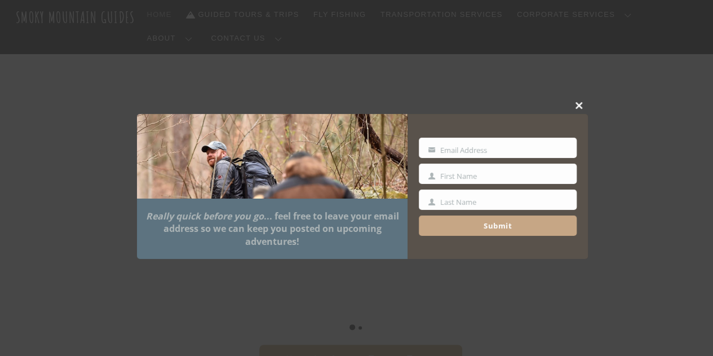
click at [582, 104] on span at bounding box center [579, 105] width 17 height 7
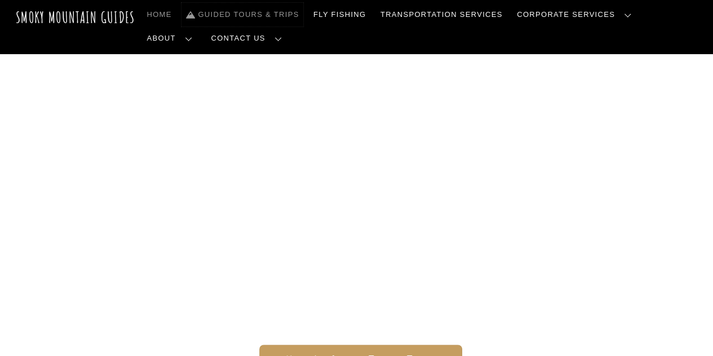
click at [256, 12] on link "Guided Tours & Trips" at bounding box center [242, 15] width 122 height 24
click at [259, 9] on link "Guided Tours & Trips" at bounding box center [242, 15] width 122 height 24
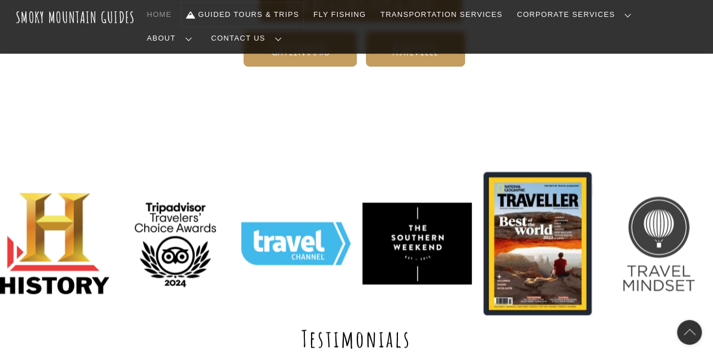
scroll to position [363, 0]
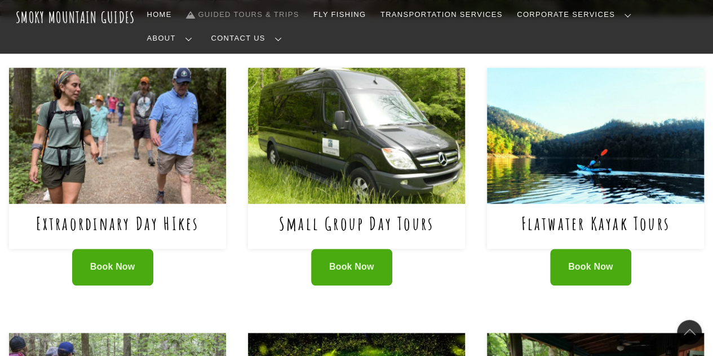
scroll to position [491, 0]
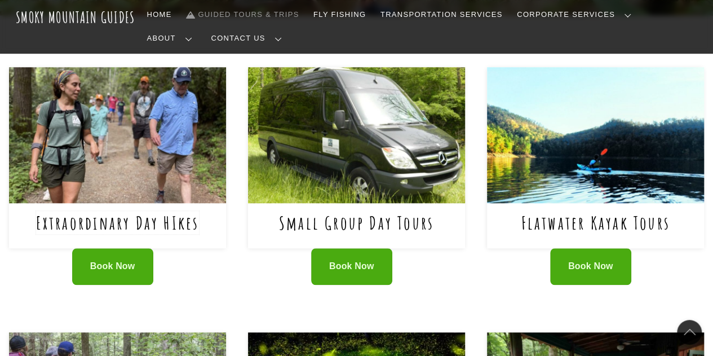
click at [118, 211] on link "Extraordinary Day HIkes" at bounding box center [117, 222] width 163 height 23
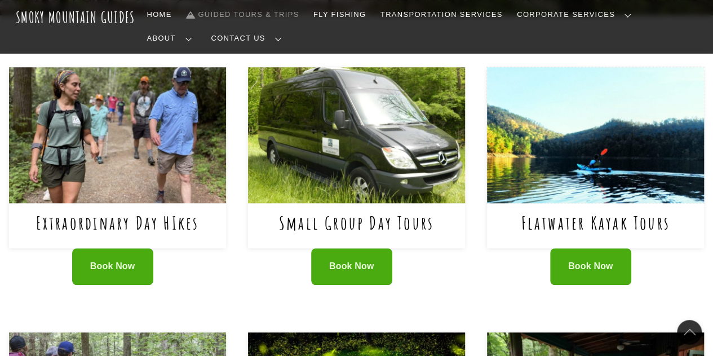
click at [503, 101] on img at bounding box center [595, 134] width 217 height 135
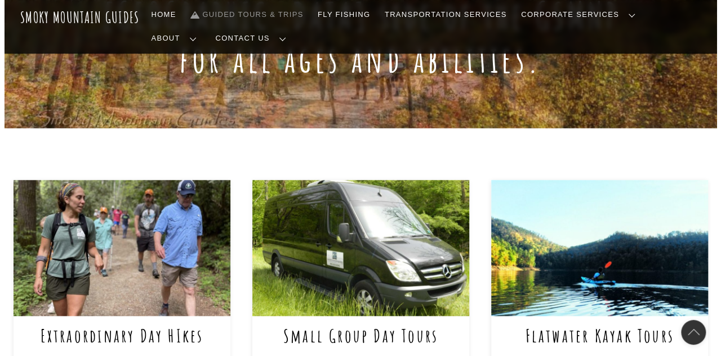
scroll to position [377, 0]
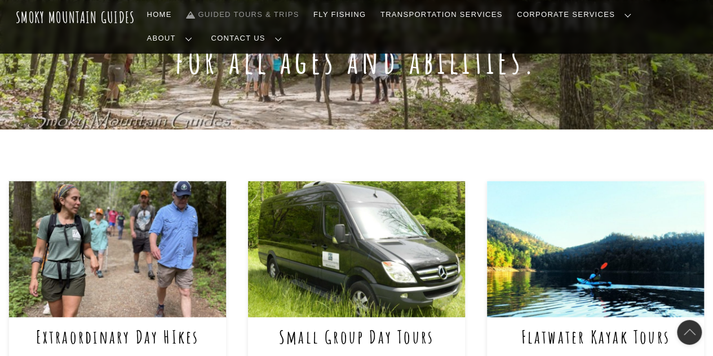
click at [148, 214] on img at bounding box center [117, 248] width 217 height 135
